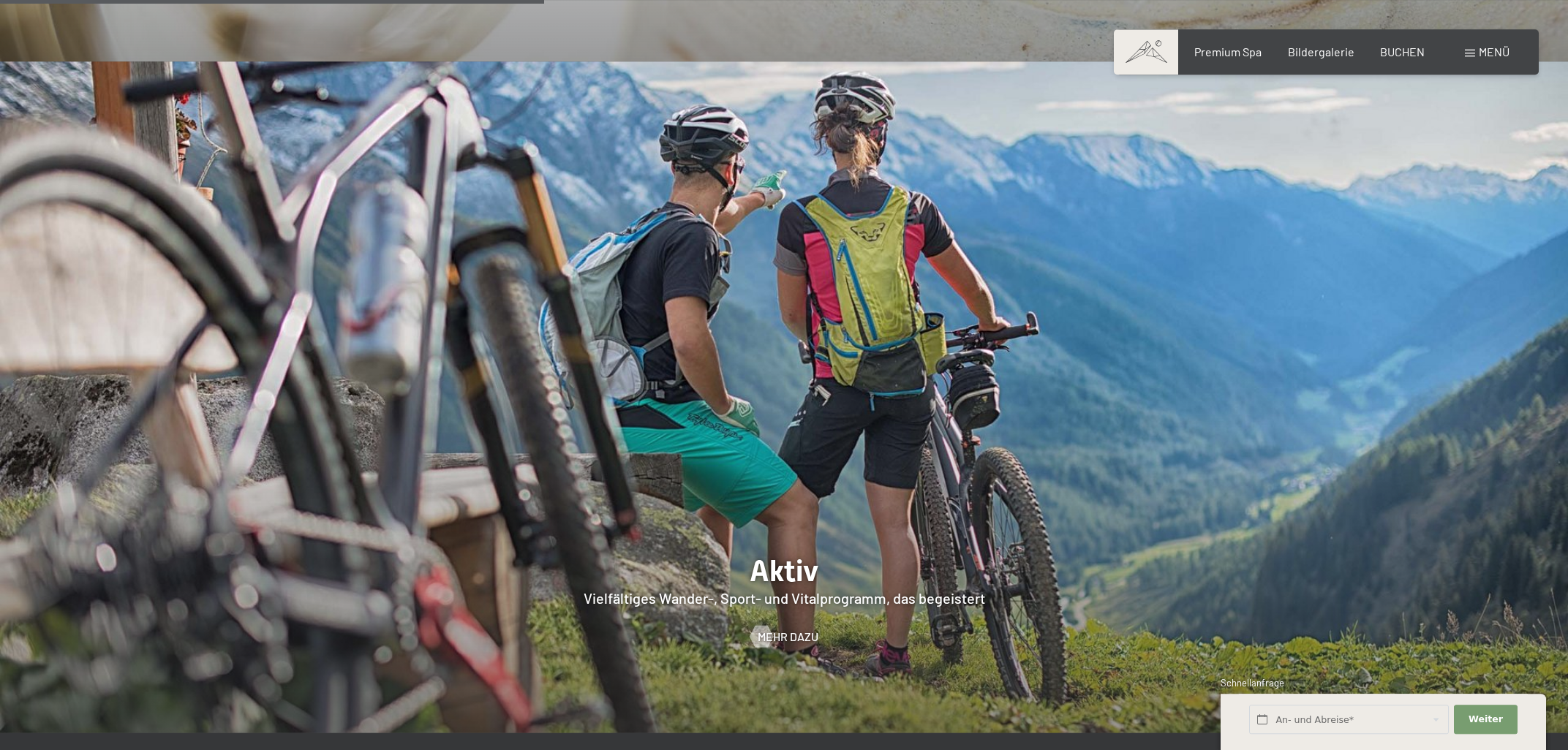
scroll to position [3448, 0]
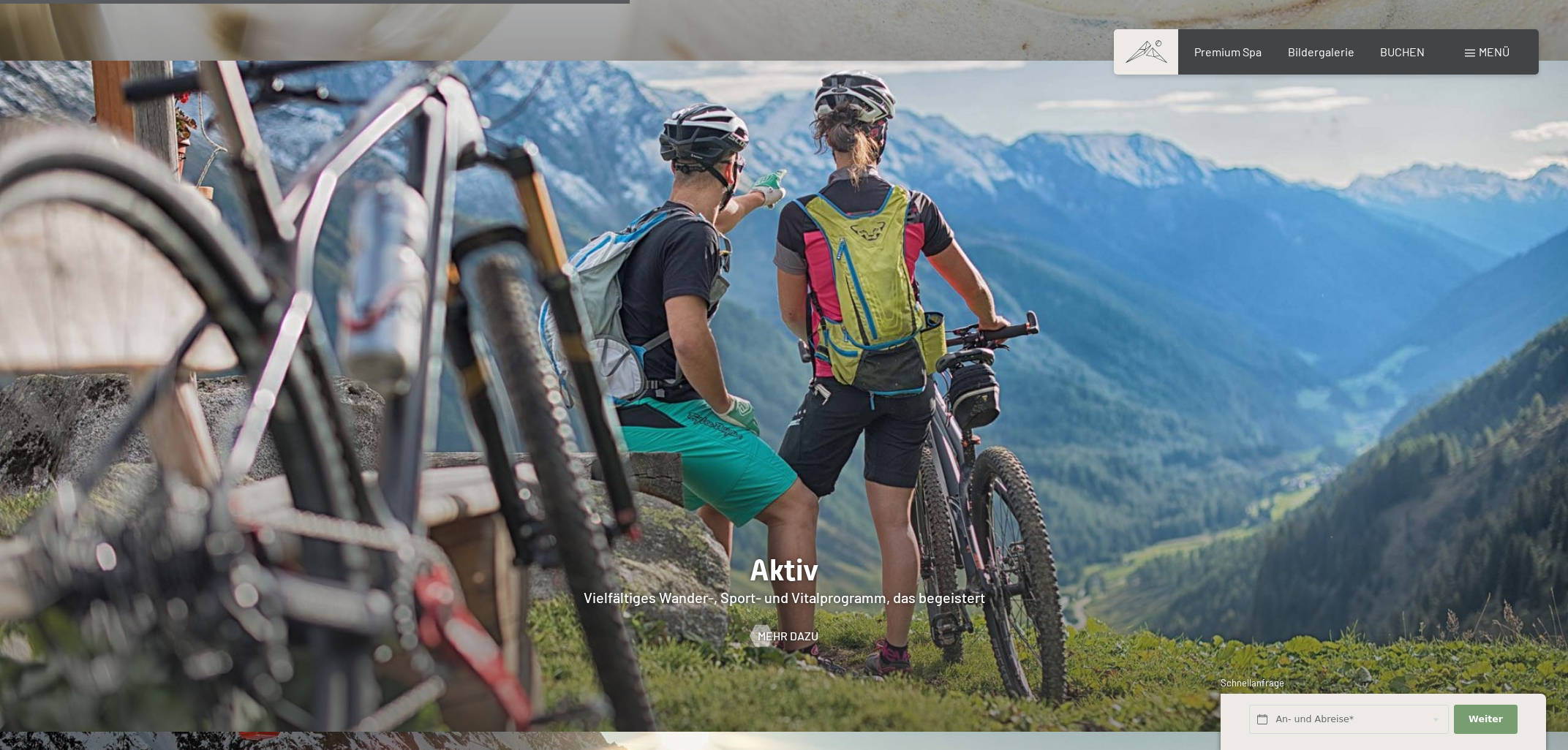
click at [1465, 54] on span at bounding box center [1469, 53] width 10 height 7
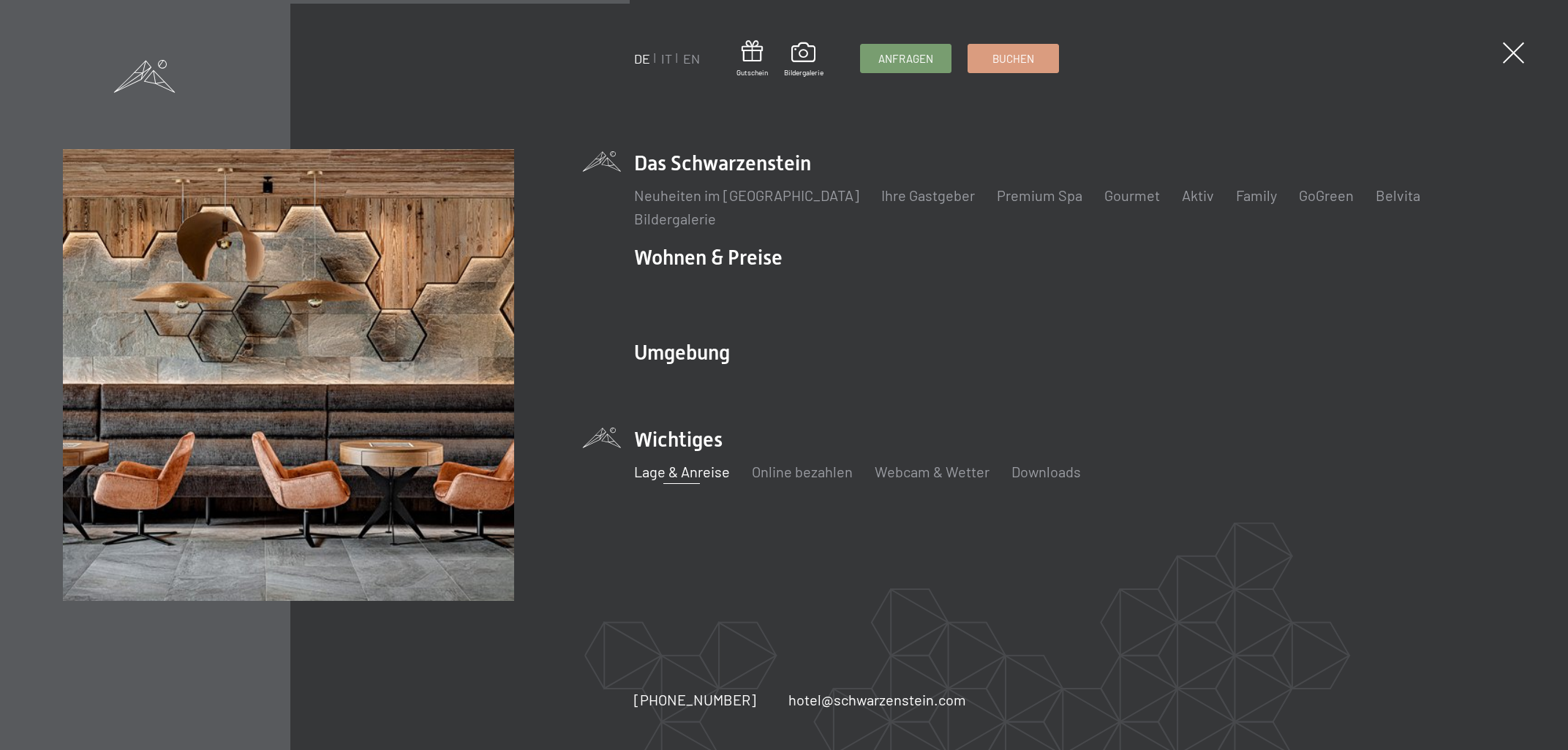
click at [701, 467] on link "Lage & Anreise" at bounding box center [682, 471] width 96 height 17
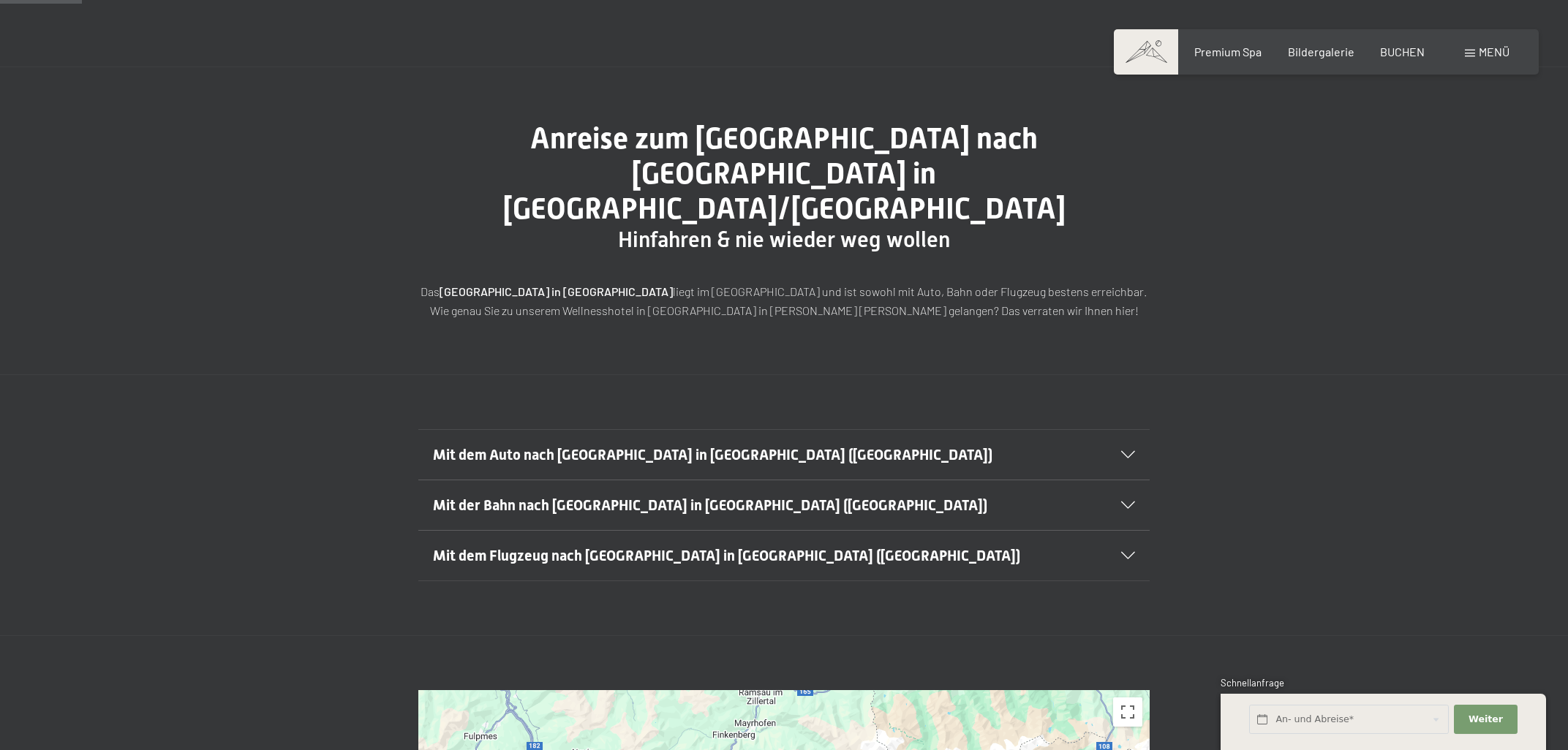
scroll to position [78, 0]
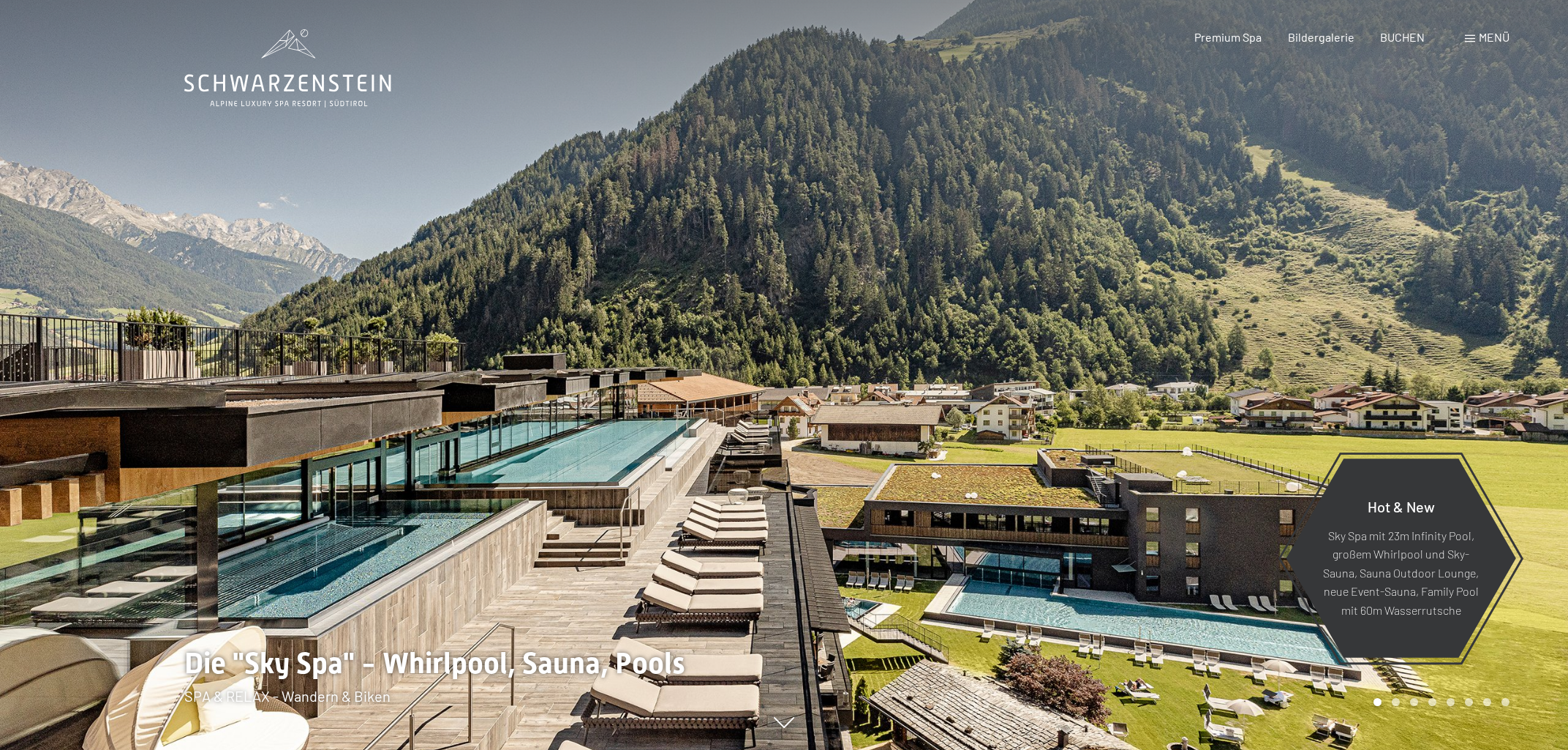
click at [1469, 34] on div "Menü" at bounding box center [1487, 36] width 45 height 16
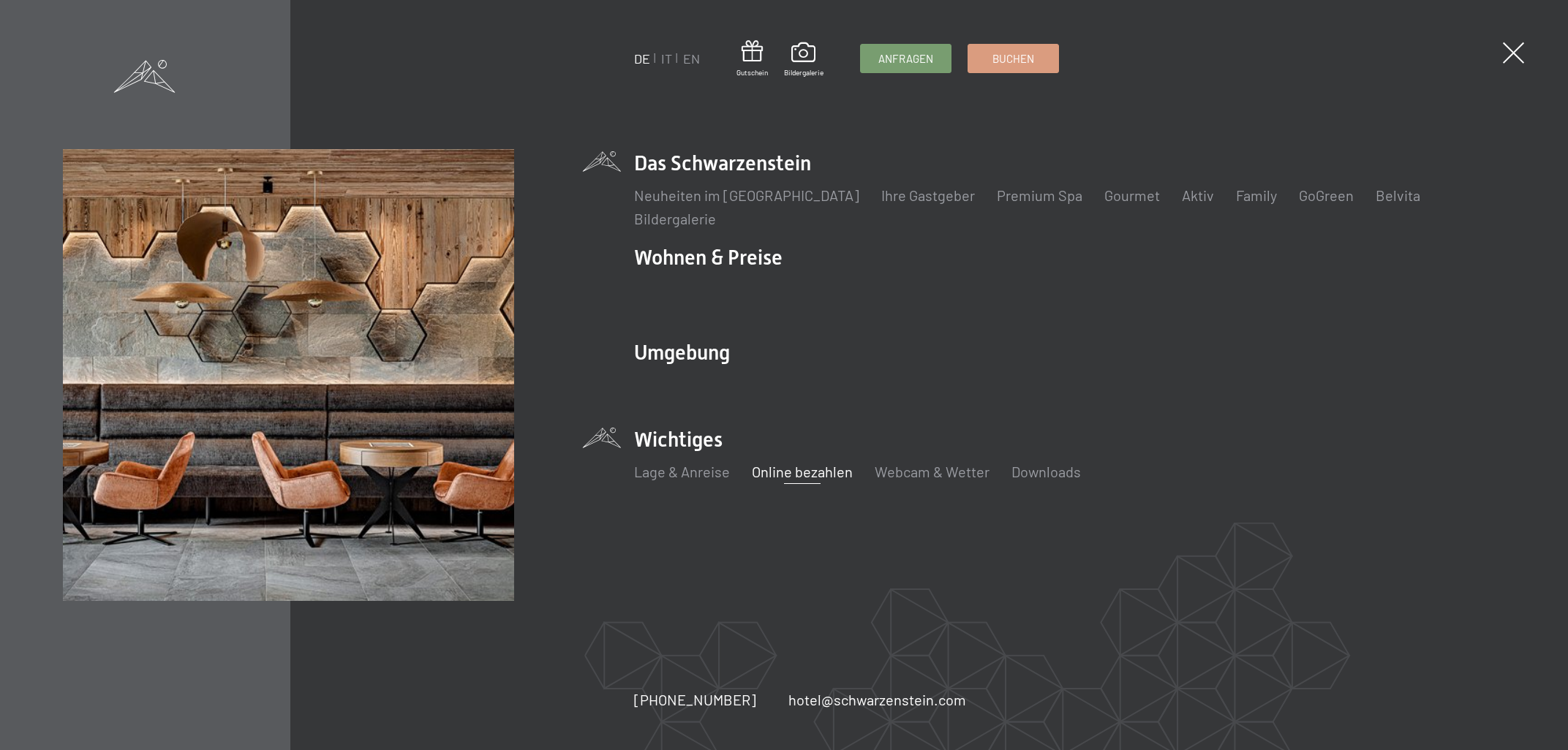
click at [779, 463] on link "Online bezahlen" at bounding box center [802, 471] width 101 height 17
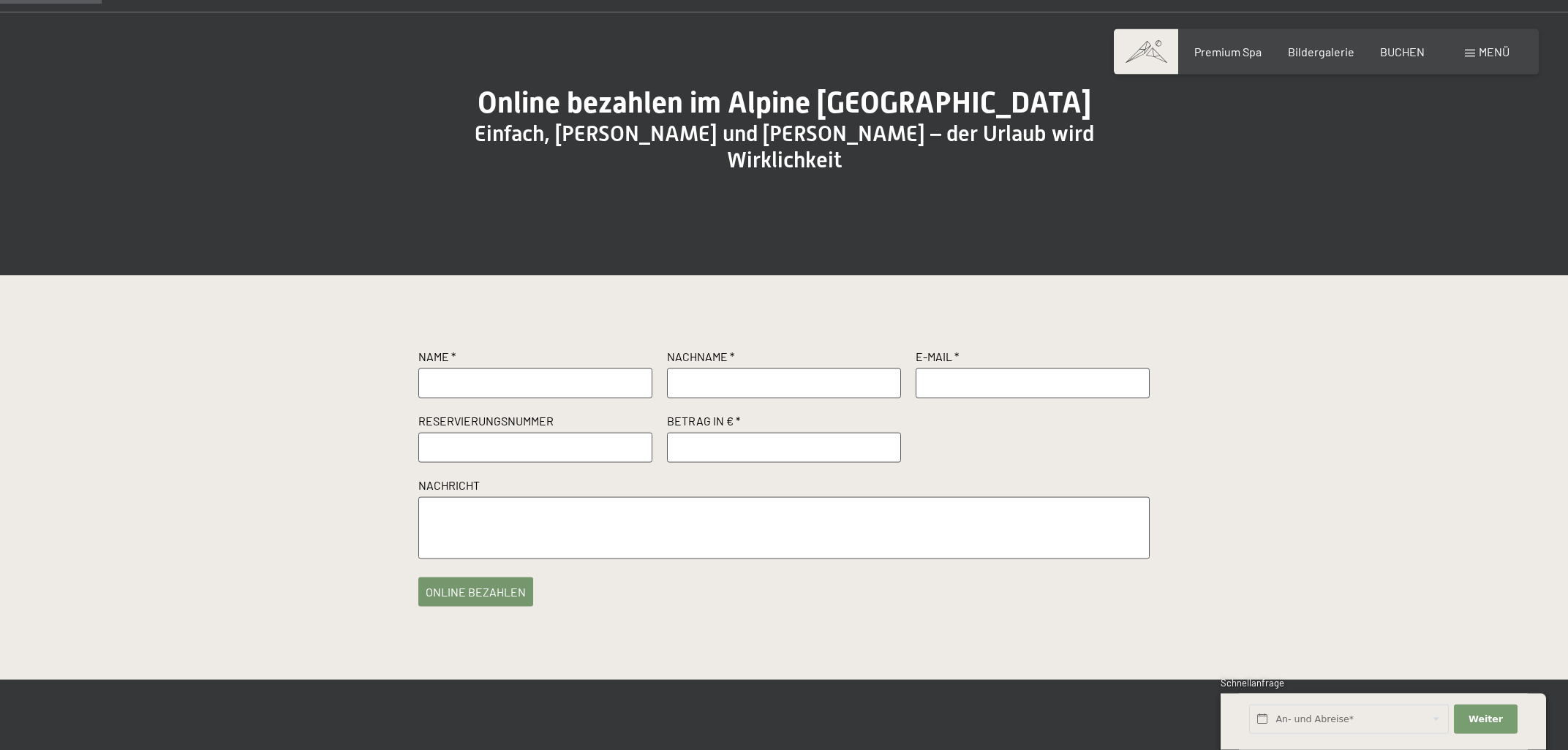
scroll to position [157, 0]
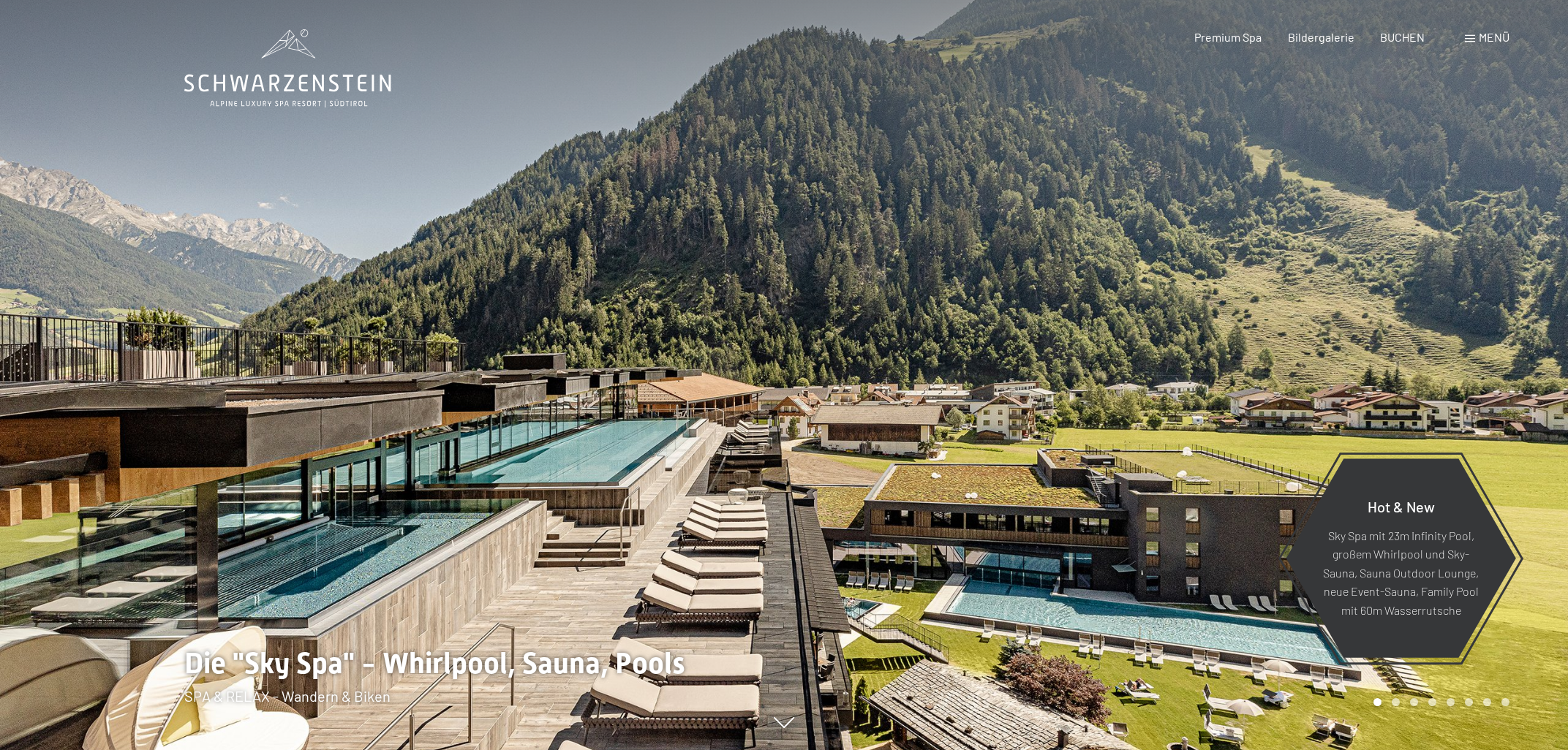
click at [1463, 36] on div "Buchen Anfragen Premium Spa Bildergalerie BUCHEN Menü DE IT EN Gutschein Bilder…" at bounding box center [1326, 36] width 366 height 16
click at [1470, 40] on span at bounding box center [1469, 38] width 10 height 7
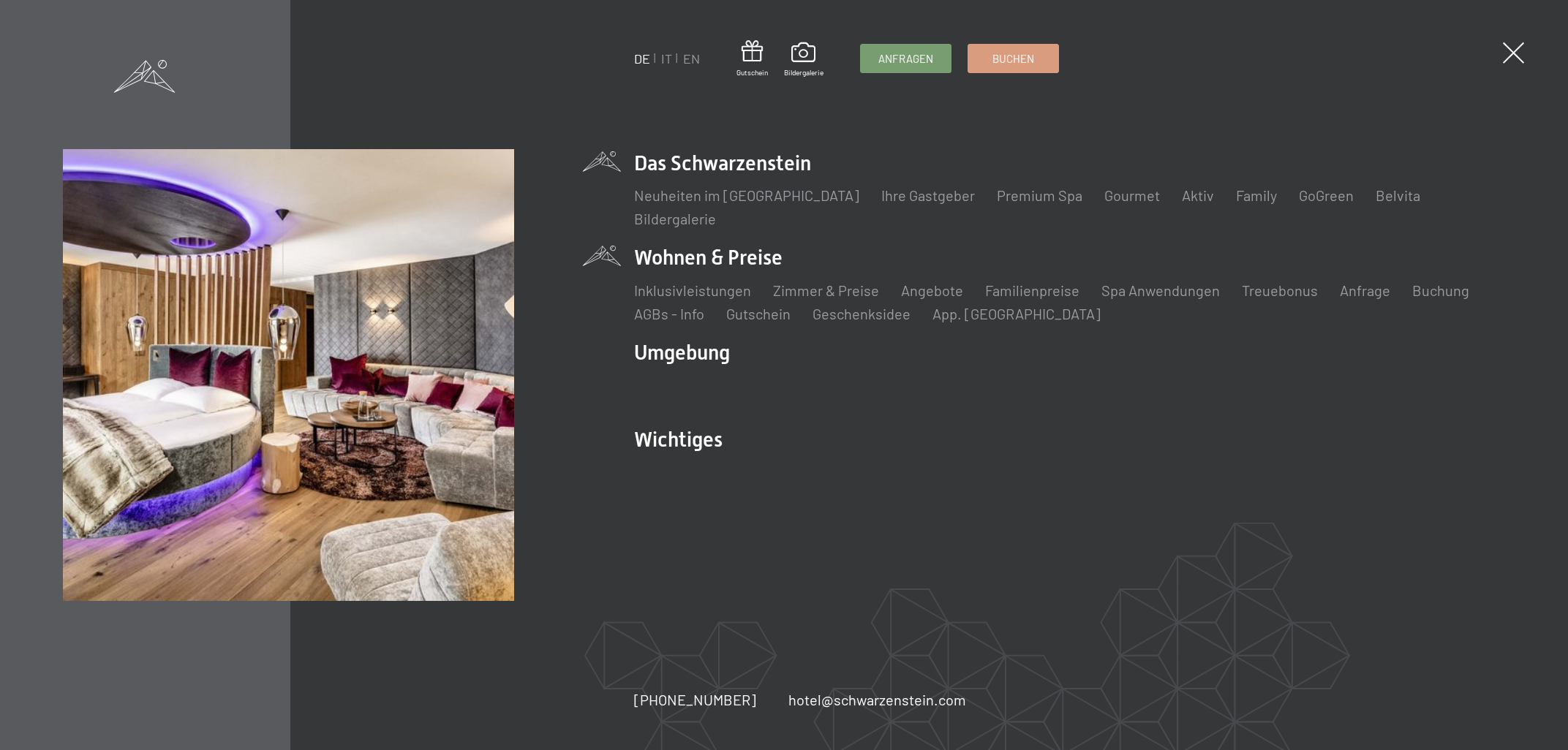
click at [743, 244] on li "Wohnen & Preise Inklusivleistungen Zimmer & Preise Liste Angebote Liste Familie…" at bounding box center [1069, 283] width 871 height 80
click at [1271, 283] on link "Treuebonus" at bounding box center [1280, 290] width 76 height 17
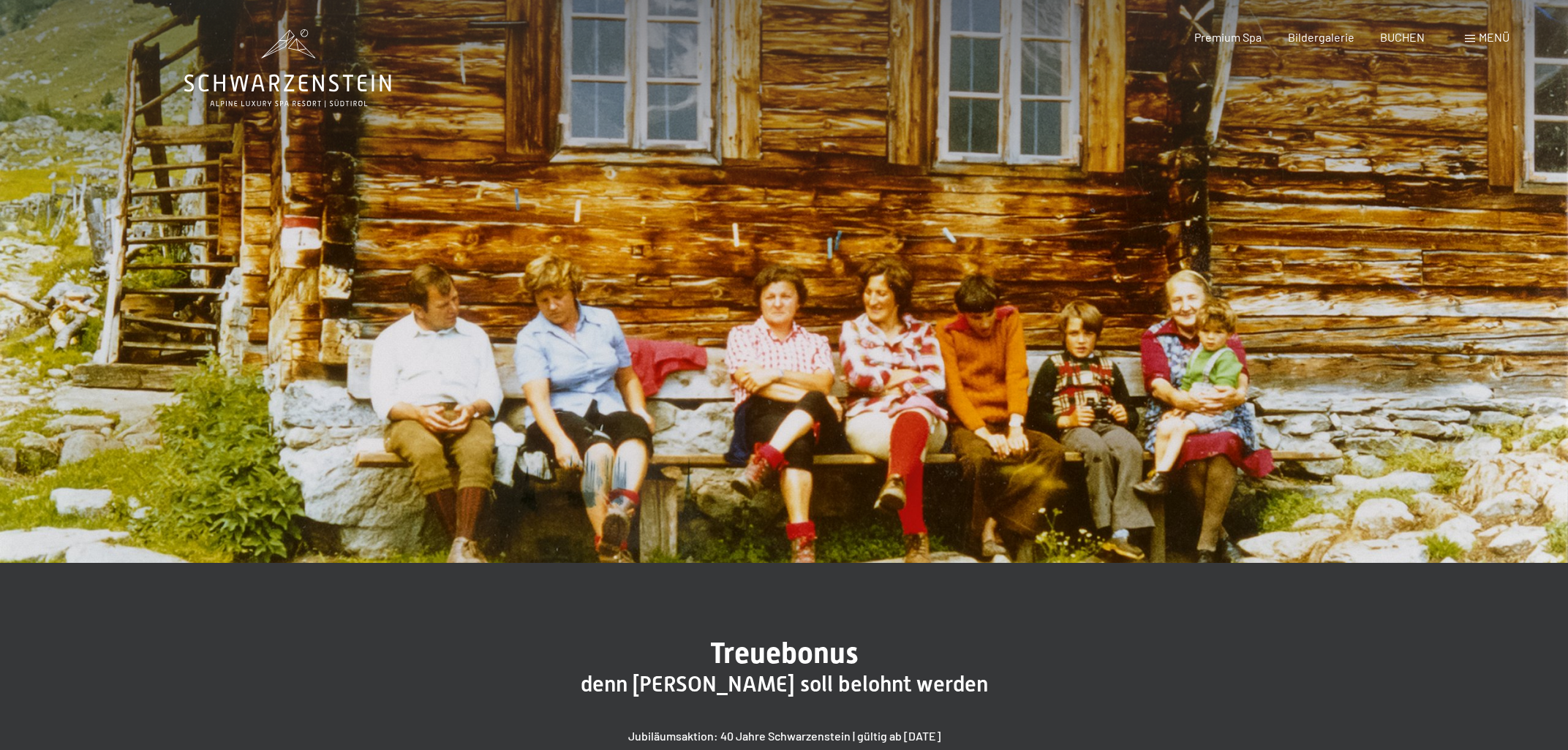
click at [1472, 32] on div "Menü" at bounding box center [1487, 36] width 45 height 16
